Goal: Entertainment & Leisure: Browse casually

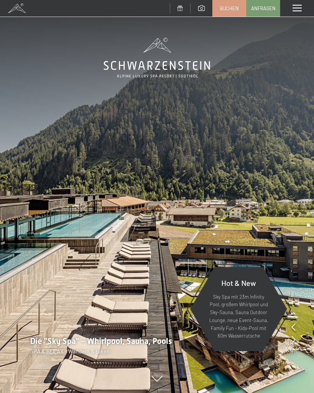
click at [300, 4] on div "Menü" at bounding box center [297, 8] width 34 height 17
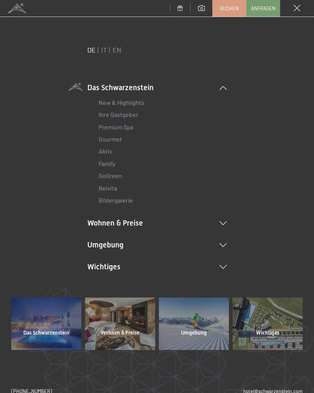
click at [226, 239] on li "Umgebung Das Ahrntal Ski & Winter Skifahren Skischule Wandern & [PERSON_NAME] W…" at bounding box center [156, 244] width 139 height 11
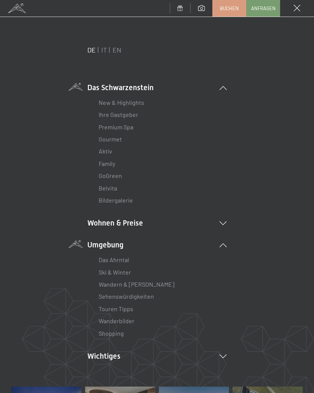
click at [133, 317] on link "Wanderbilder" at bounding box center [117, 320] width 36 height 7
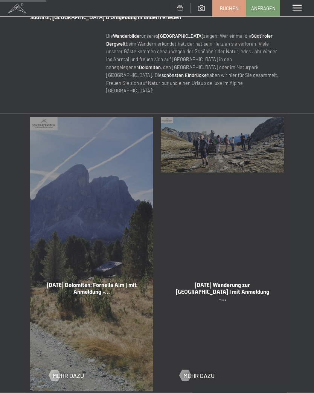
scroll to position [299, 0]
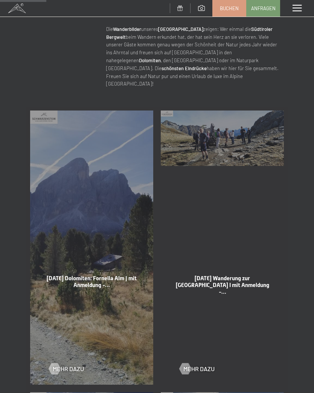
click at [51, 363] on div at bounding box center [54, 368] width 6 height 11
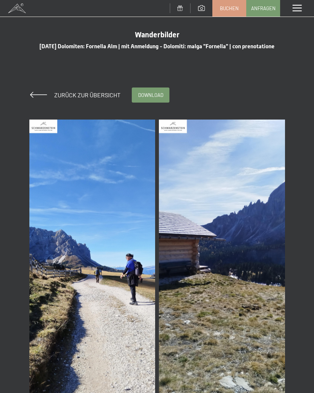
click at [102, 289] on img at bounding box center [92, 259] width 126 height 280
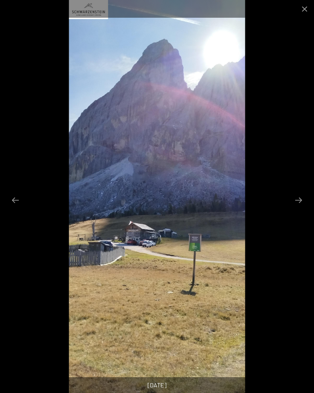
click at [309, 12] on button "Close gallery" at bounding box center [304, 9] width 19 height 18
